Goal: Navigation & Orientation: Find specific page/section

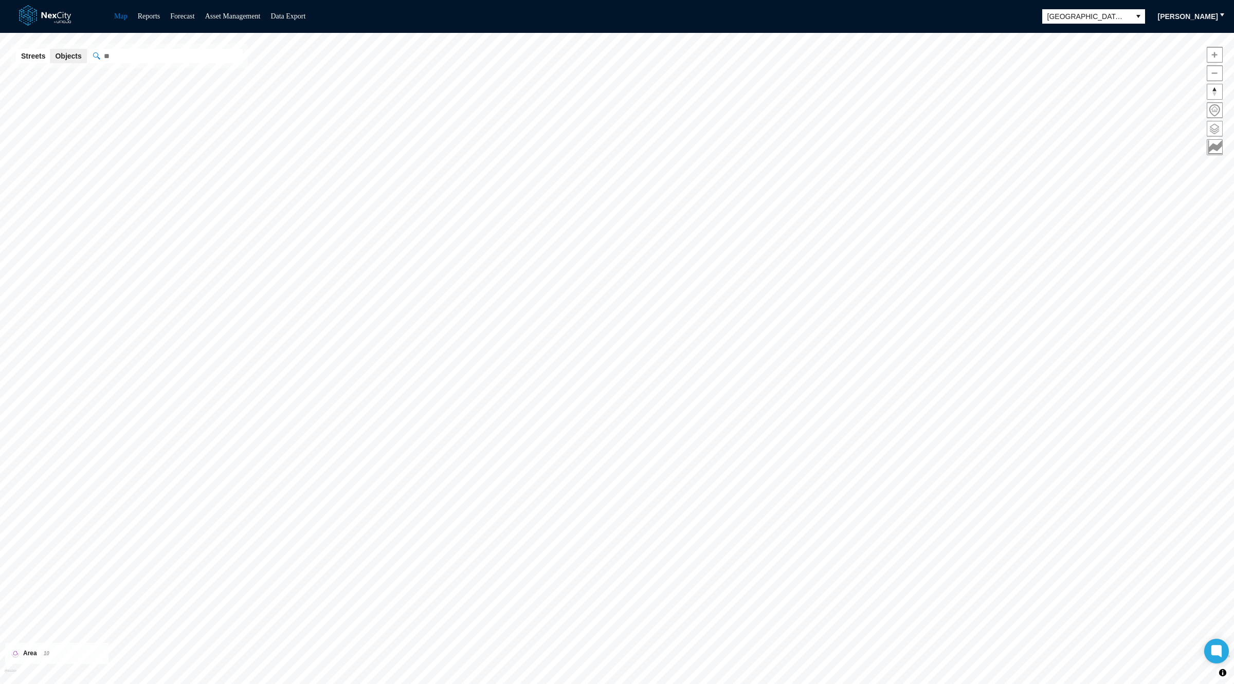
click at [1218, 124] on span at bounding box center [1214, 128] width 15 height 15
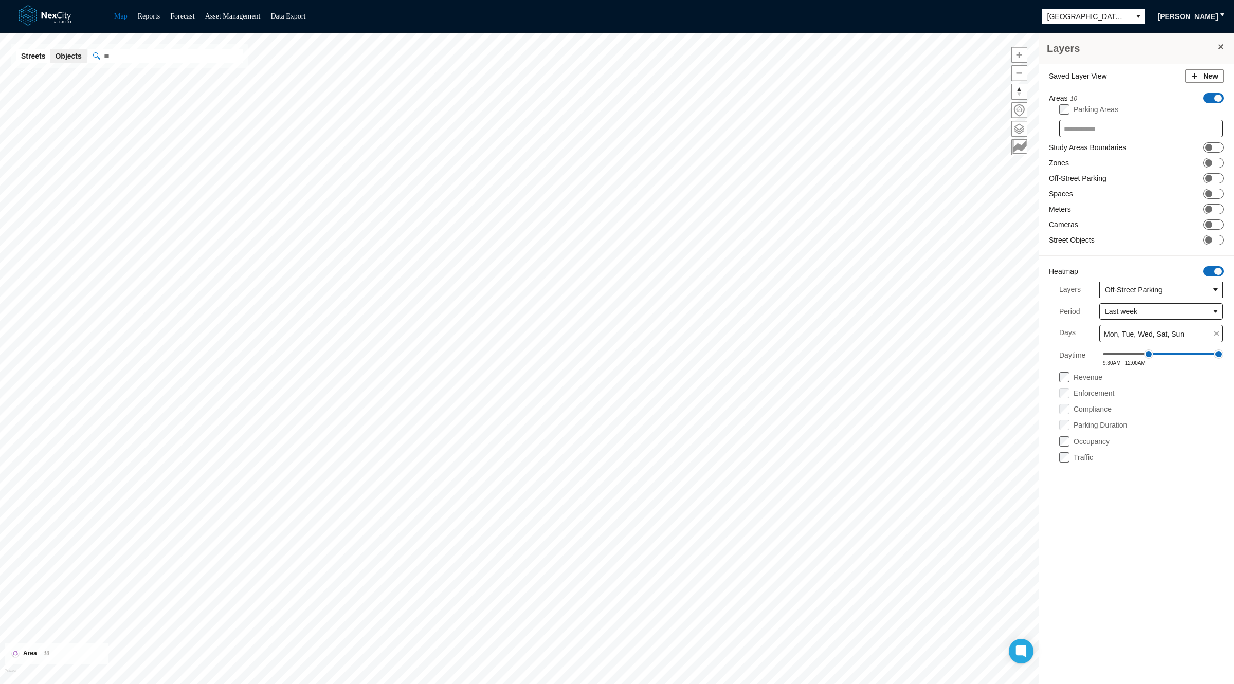
click at [1211, 268] on span "ON OFF" at bounding box center [1213, 271] width 21 height 10
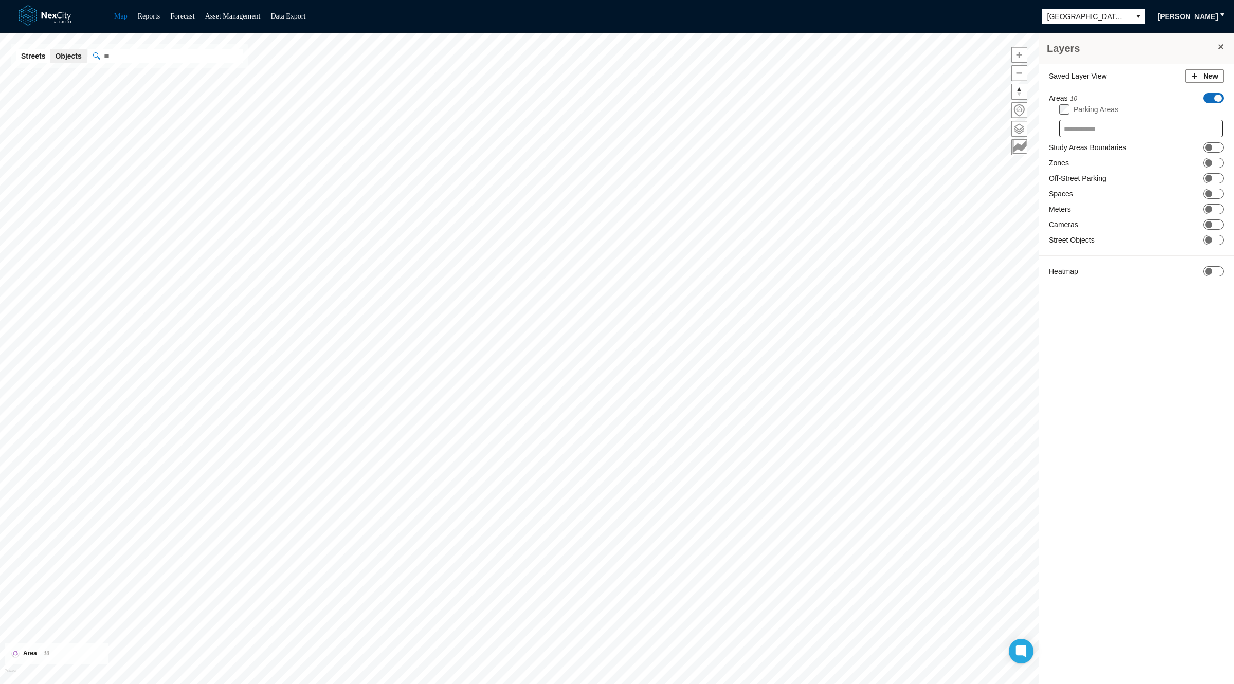
click at [1217, 106] on div "Parking Areas" at bounding box center [1141, 109] width 164 height 11
click at [1216, 102] on span "ON OFF" at bounding box center [1213, 98] width 21 height 10
click at [121, 17] on link "Map" at bounding box center [120, 16] width 13 height 8
click at [36, 15] on link at bounding box center [51, 16] width 65 height 24
click at [1020, 651] on icon at bounding box center [1021, 651] width 8 height 5
